Goal: Find specific page/section: Find specific page/section

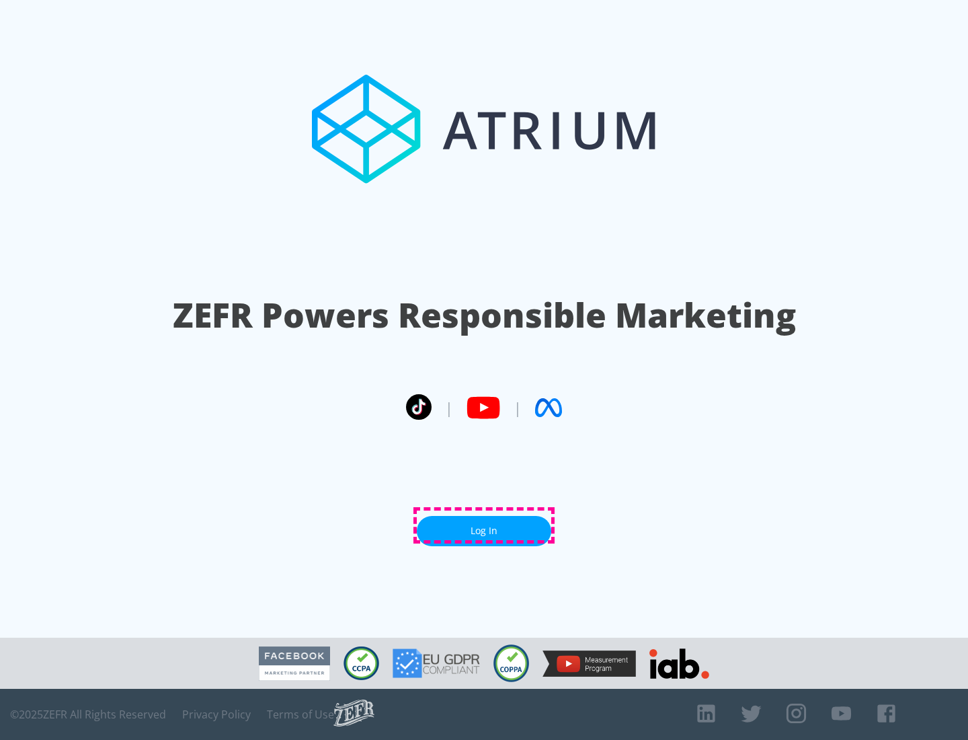
click at [484, 525] on link "Log In" at bounding box center [484, 531] width 134 height 30
